Goal: Information Seeking & Learning: Learn about a topic

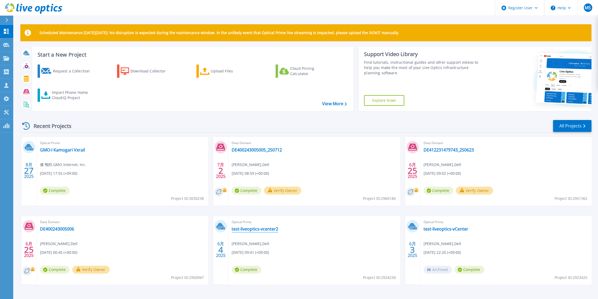
click at [252, 229] on link "test-liveoptics-vcenter2" at bounding box center [255, 228] width 47 height 5
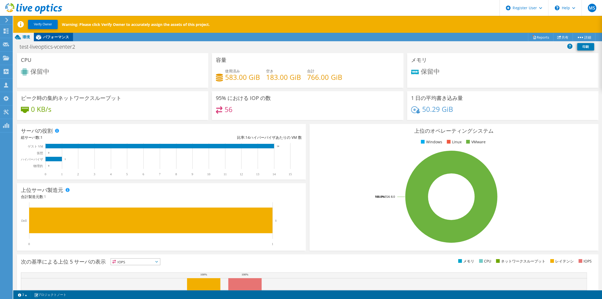
click at [53, 38] on span "パフォーマンス" at bounding box center [56, 36] width 26 height 5
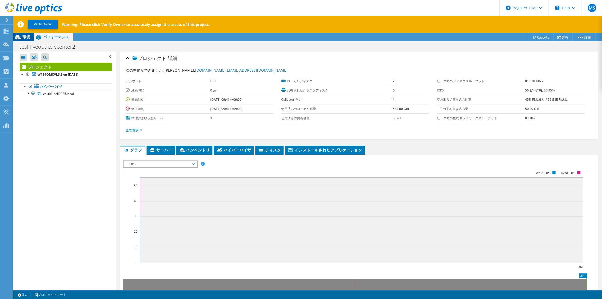
click at [29, 38] on span "環境" at bounding box center [25, 36] width 7 height 5
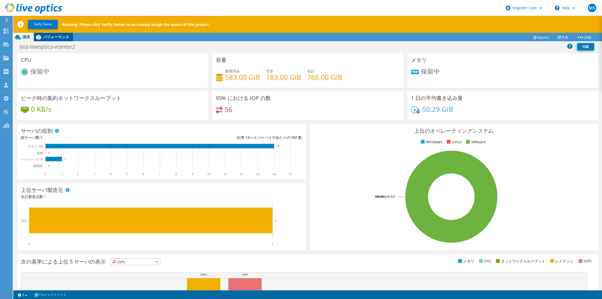
click at [36, 38] on icon at bounding box center [38, 37] width 5 height 5
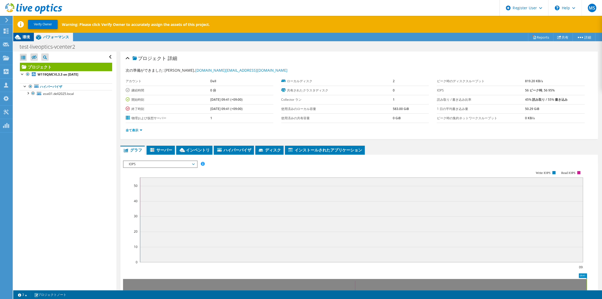
click at [21, 35] on icon at bounding box center [17, 37] width 9 height 9
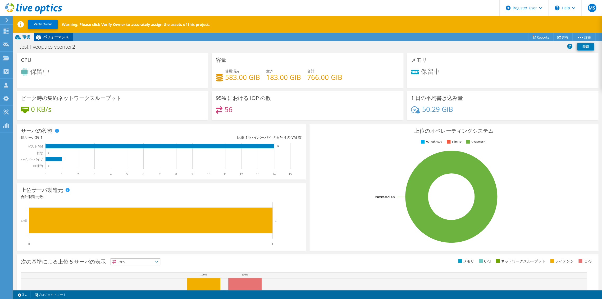
click at [37, 38] on icon at bounding box center [38, 37] width 5 height 5
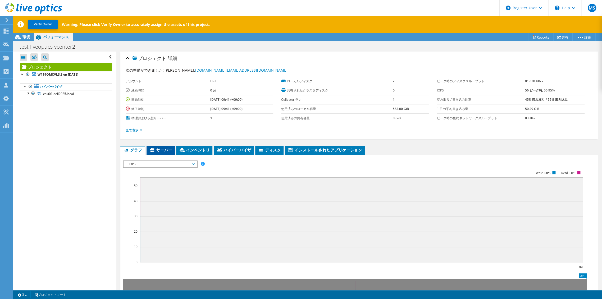
click at [162, 148] on span "サーバー" at bounding box center [160, 149] width 23 height 5
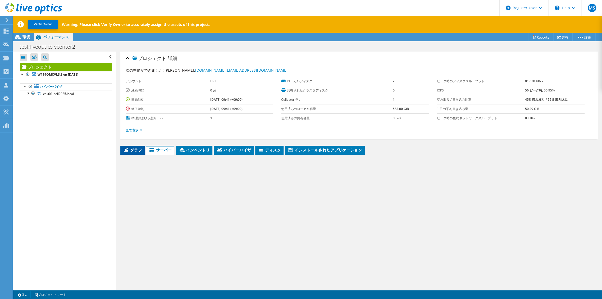
click at [133, 150] on span "グラフ" at bounding box center [132, 149] width 19 height 5
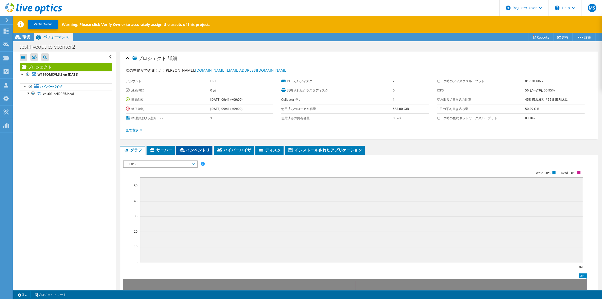
click at [183, 151] on icon at bounding box center [182, 150] width 5 height 4
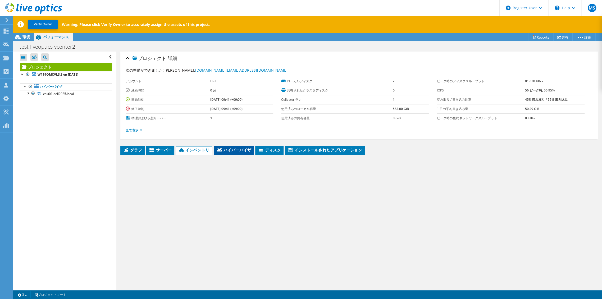
click at [222, 150] on span "ハイパーバイザ" at bounding box center [233, 149] width 35 height 5
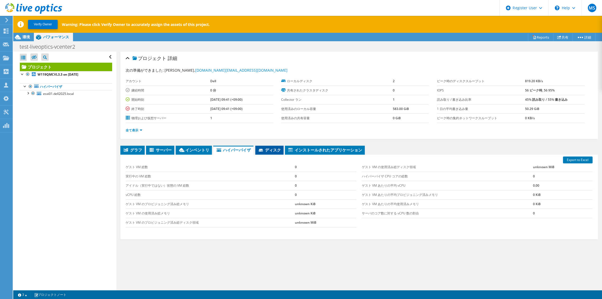
click at [263, 147] on span "ディスク" at bounding box center [269, 149] width 23 height 5
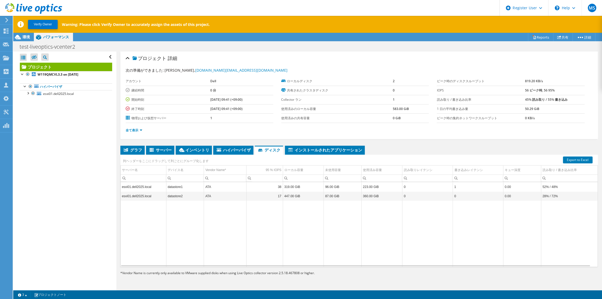
click at [529, 89] on b "56 ピーク時, 56 95%" at bounding box center [540, 90] width 30 height 4
click at [533, 98] on b "45% 読み取り / 55% 書き込み" at bounding box center [546, 99] width 43 height 4
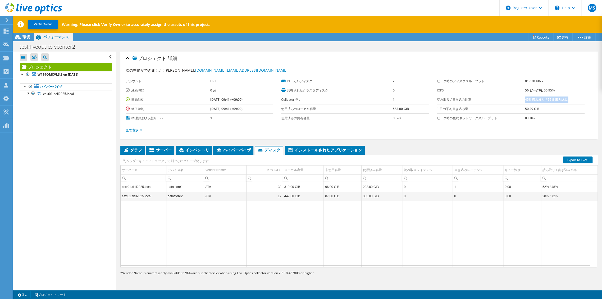
click at [533, 98] on b "45% 読み取り / 55% 書き込み" at bounding box center [546, 99] width 43 height 4
click at [528, 79] on b "819.20 KB/s" at bounding box center [534, 81] width 18 height 4
click at [128, 128] on link "全て表示" at bounding box center [134, 130] width 17 height 4
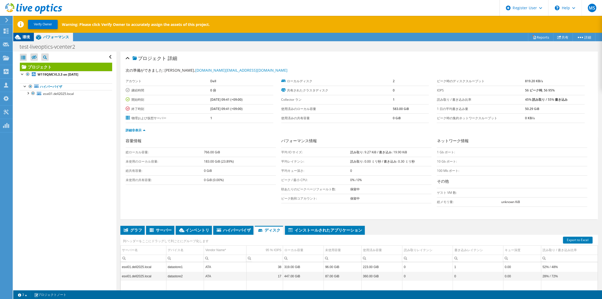
click at [28, 39] on span "環境" at bounding box center [25, 36] width 7 height 5
